Goal: Information Seeking & Learning: Learn about a topic

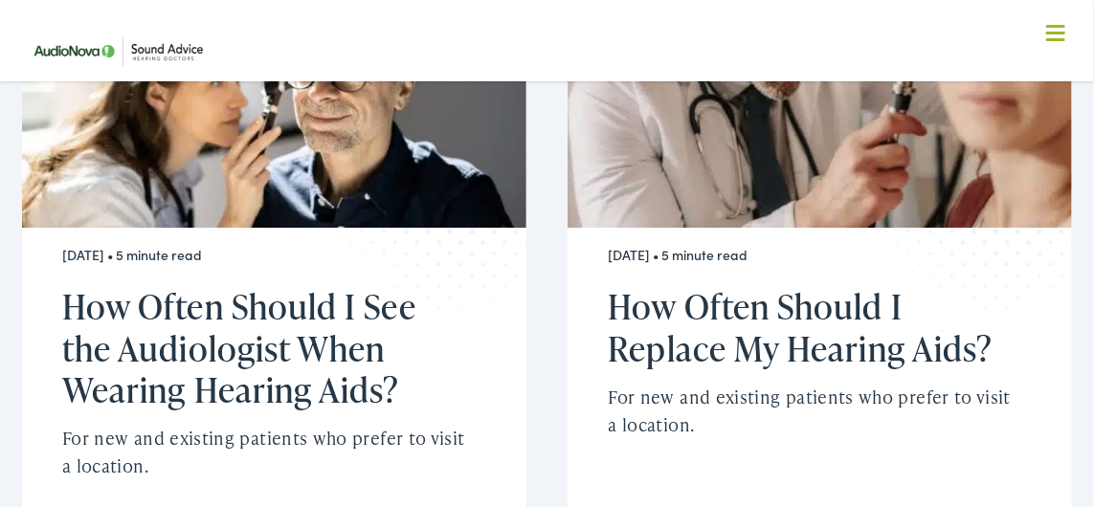
scroll to position [4695, 0]
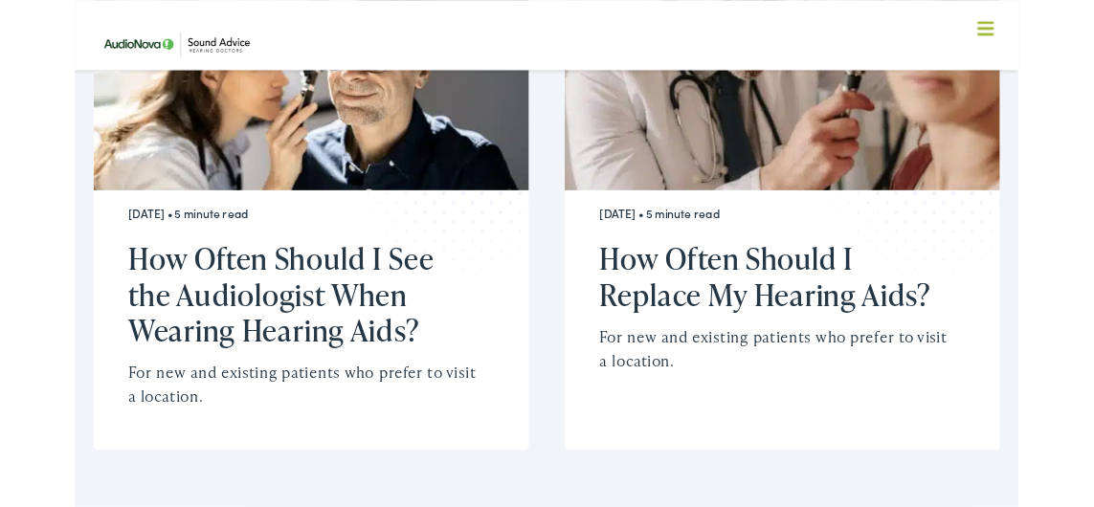
click at [113, 280] on h2 "How Often Should I See the Audiologist When Wearing Hearing Aids?" at bounding box center [263, 342] width 403 height 124
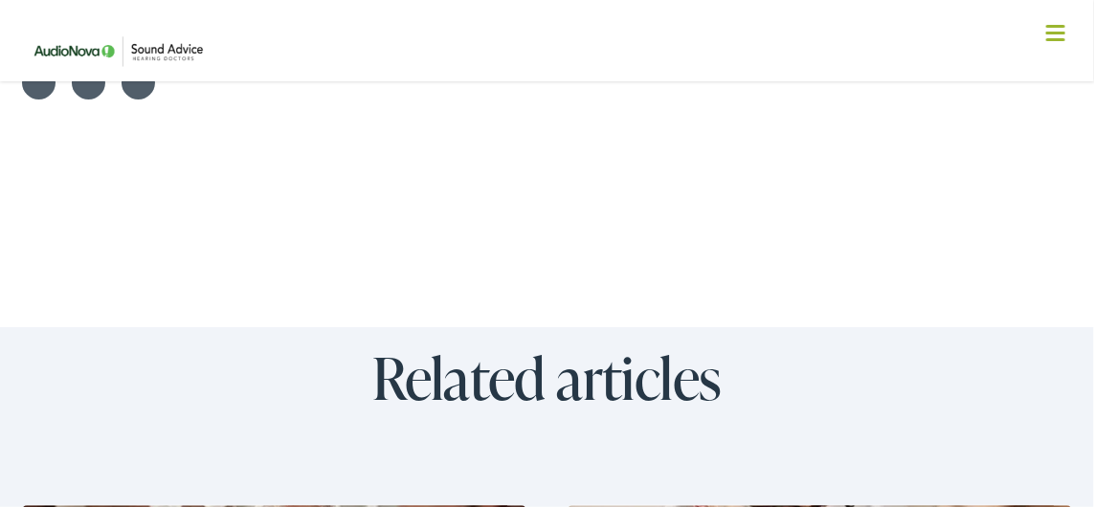
scroll to position [4069, 0]
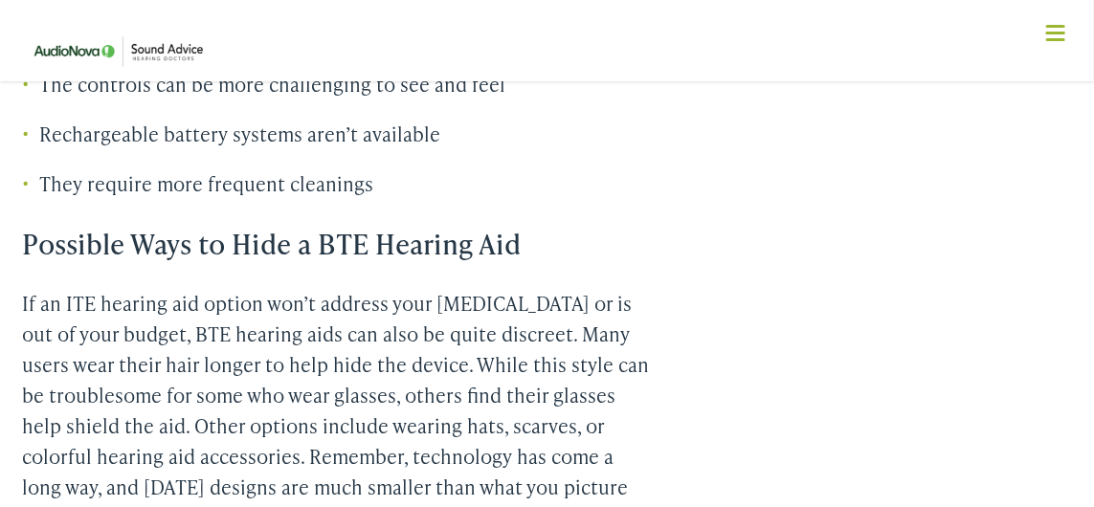
scroll to position [2828, 0]
